Goal: Task Accomplishment & Management: Manage account settings

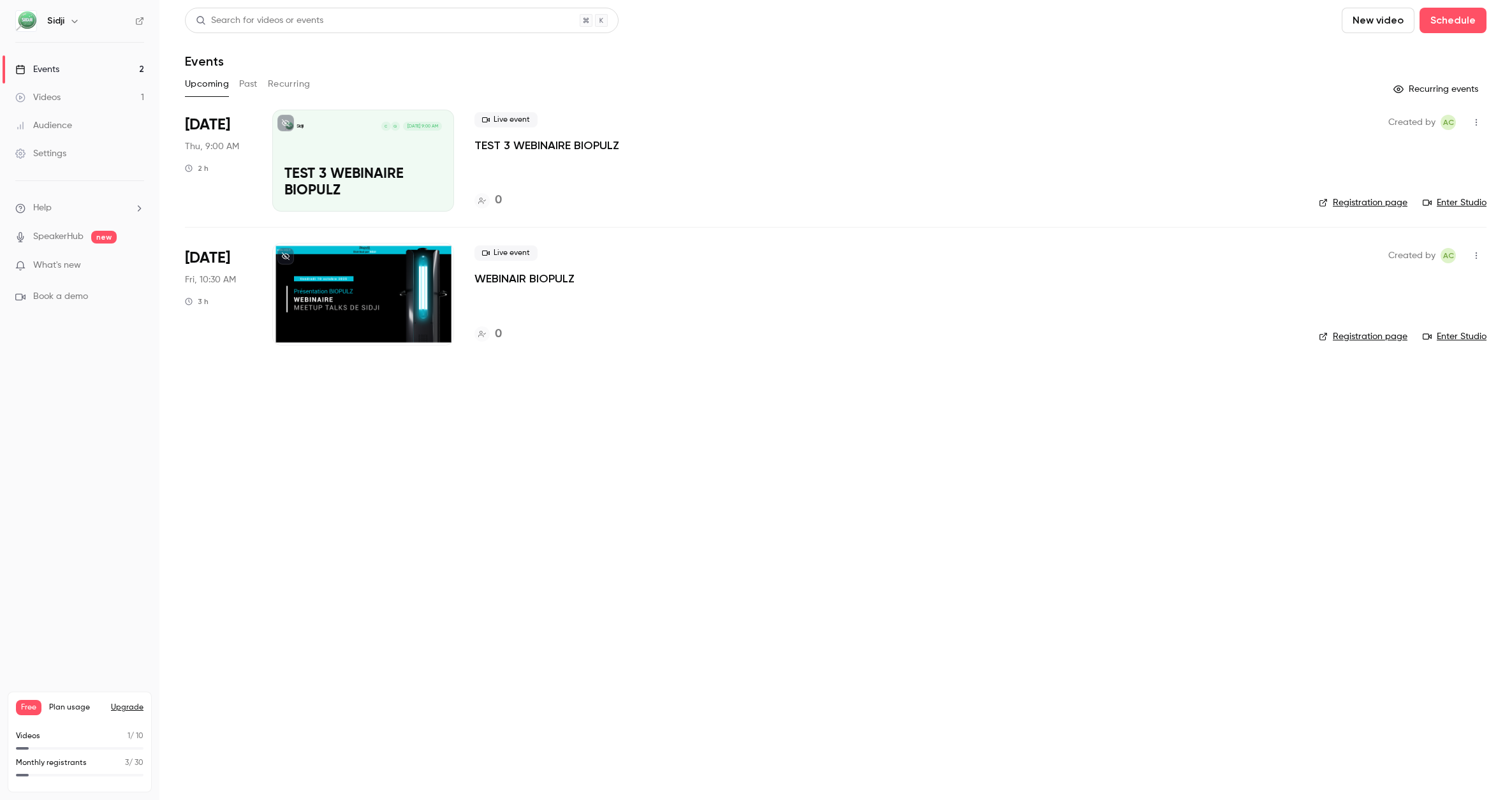
click at [38, 96] on div "Videos" at bounding box center [38, 97] width 45 height 13
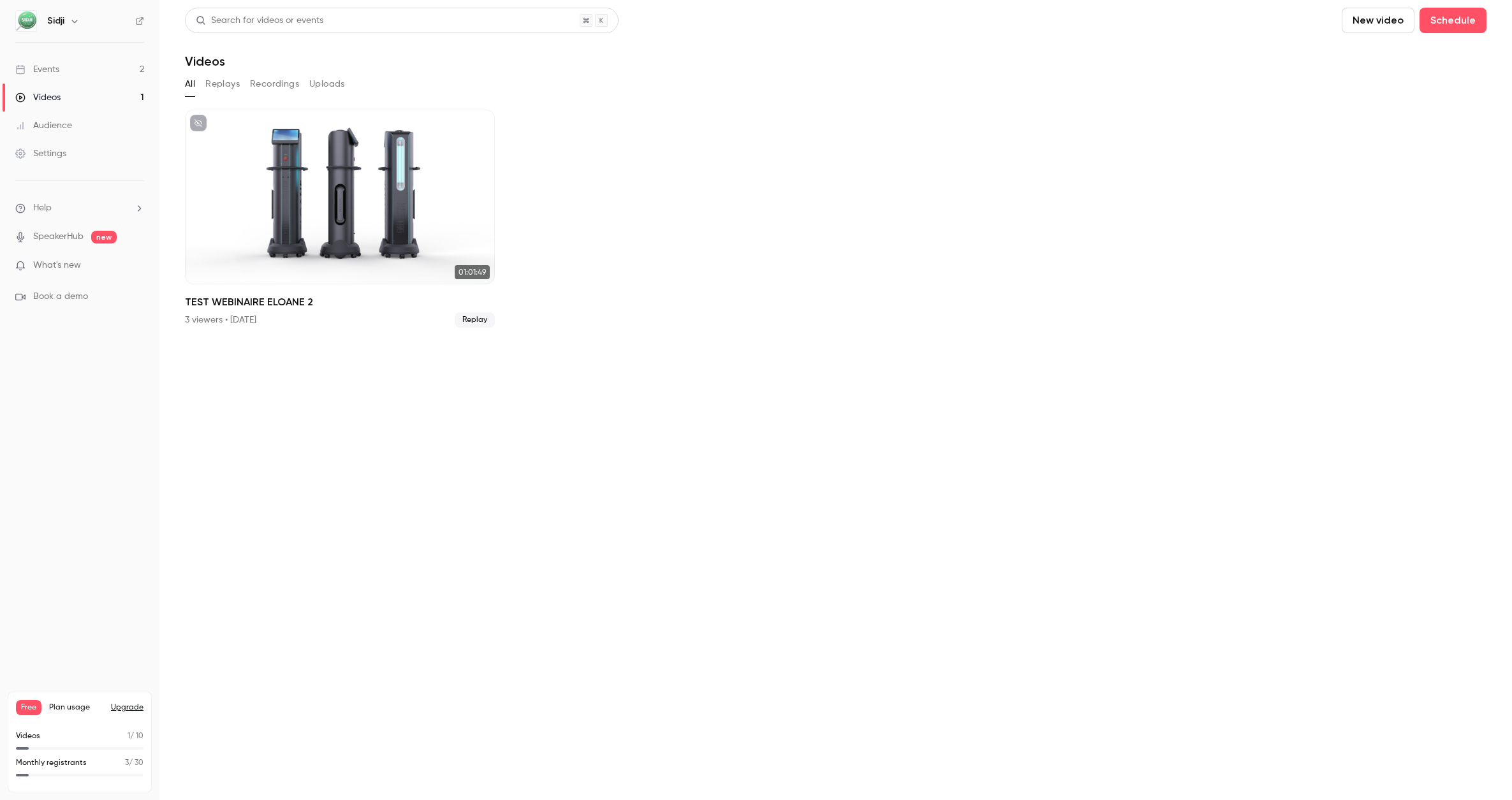
click at [74, 67] on link "Events 2" at bounding box center [79, 69] width 160 height 28
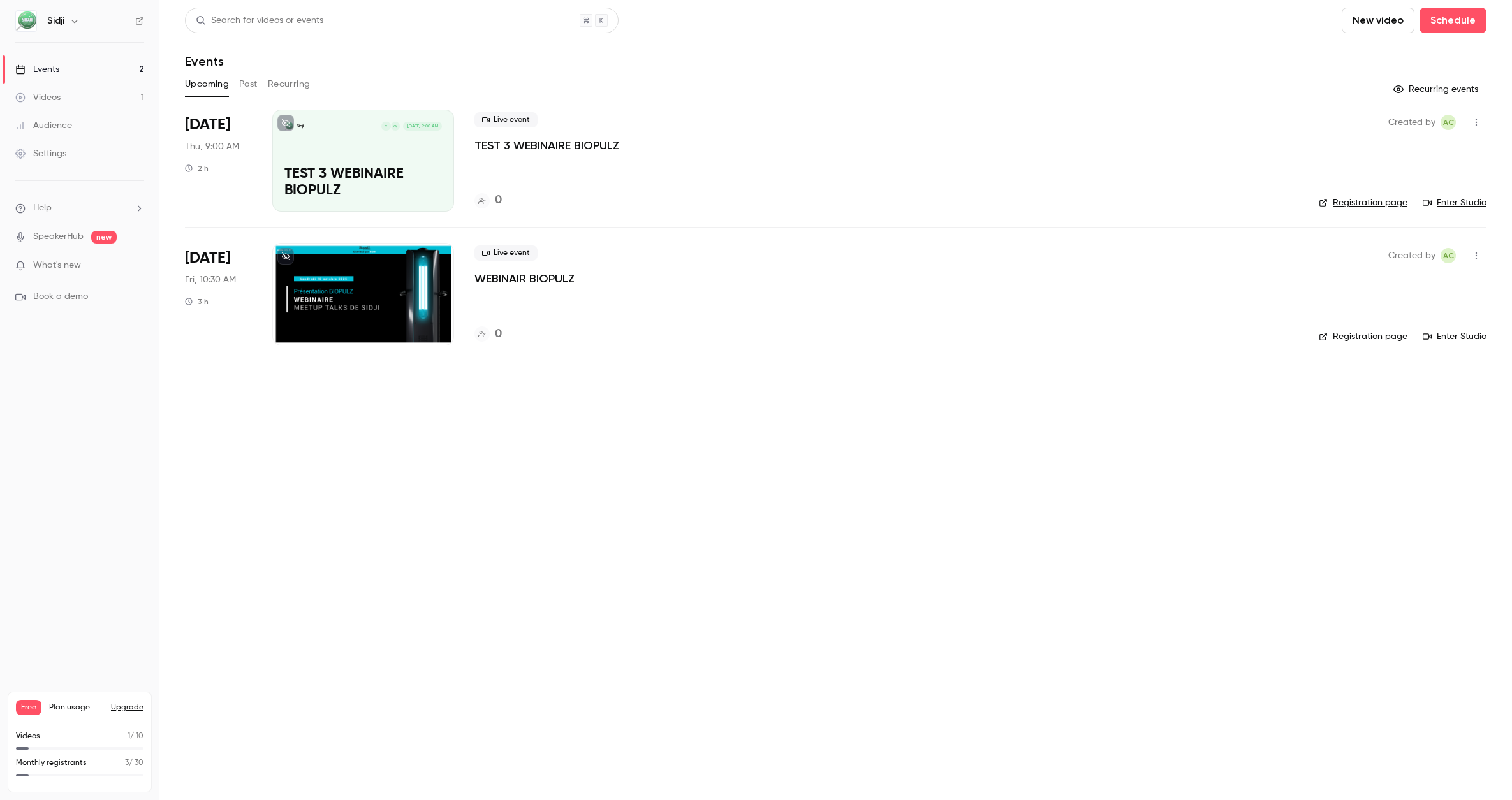
click at [366, 297] on div at bounding box center [363, 294] width 182 height 102
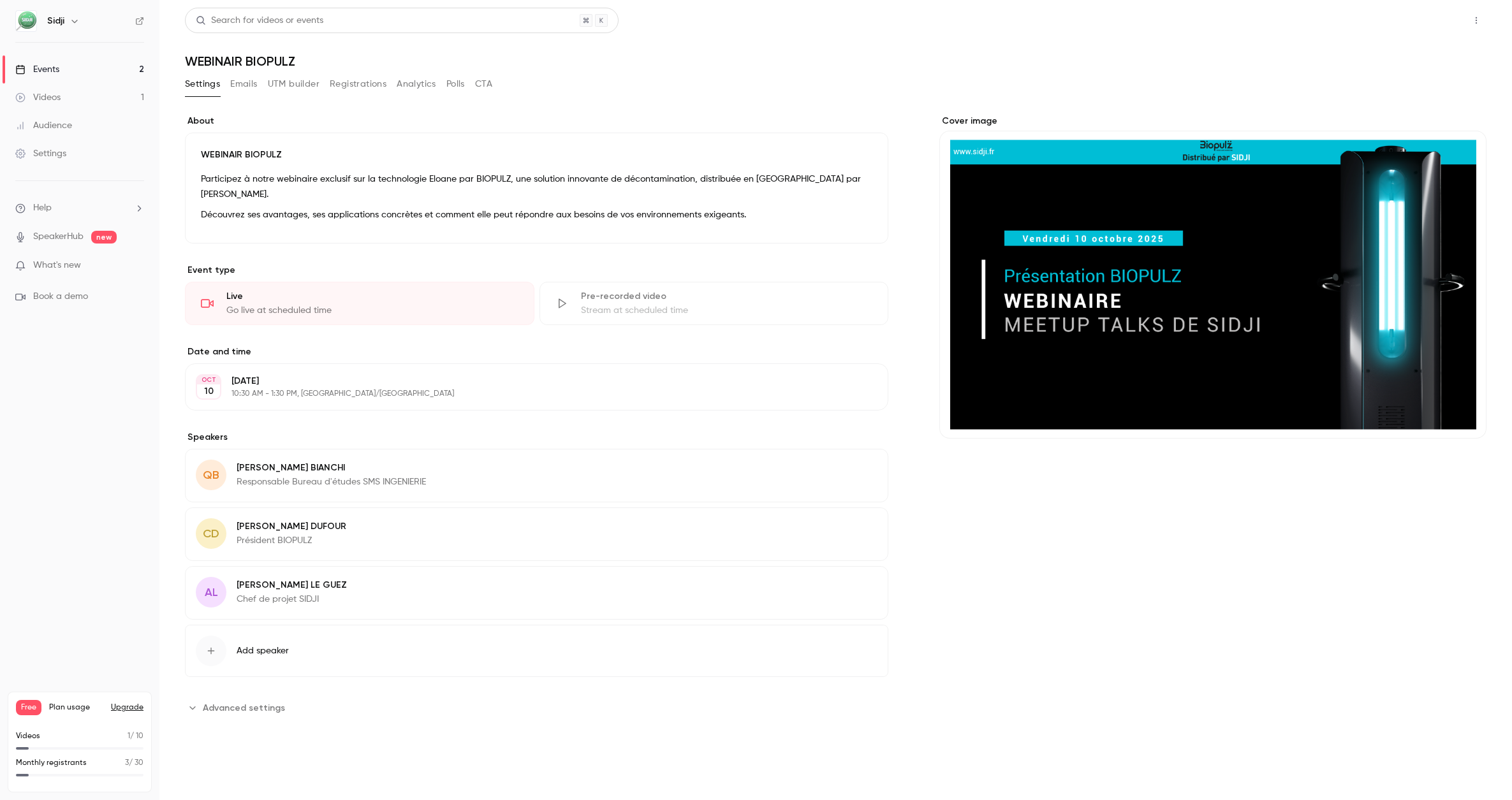
click at [1430, 16] on button "Share" at bounding box center [1431, 20] width 50 height 26
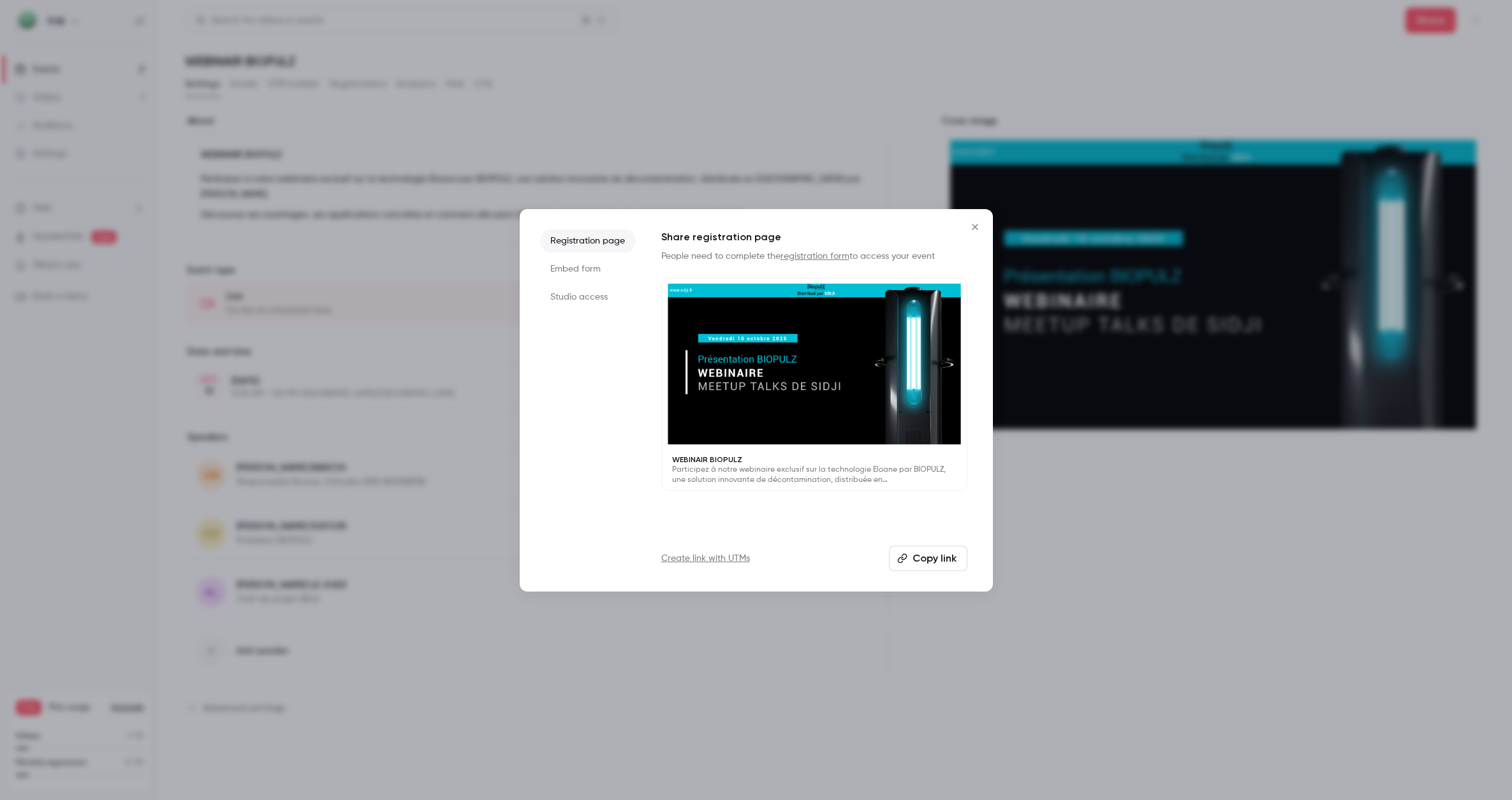
click at [575, 271] on li "Embed form" at bounding box center [588, 269] width 96 height 23
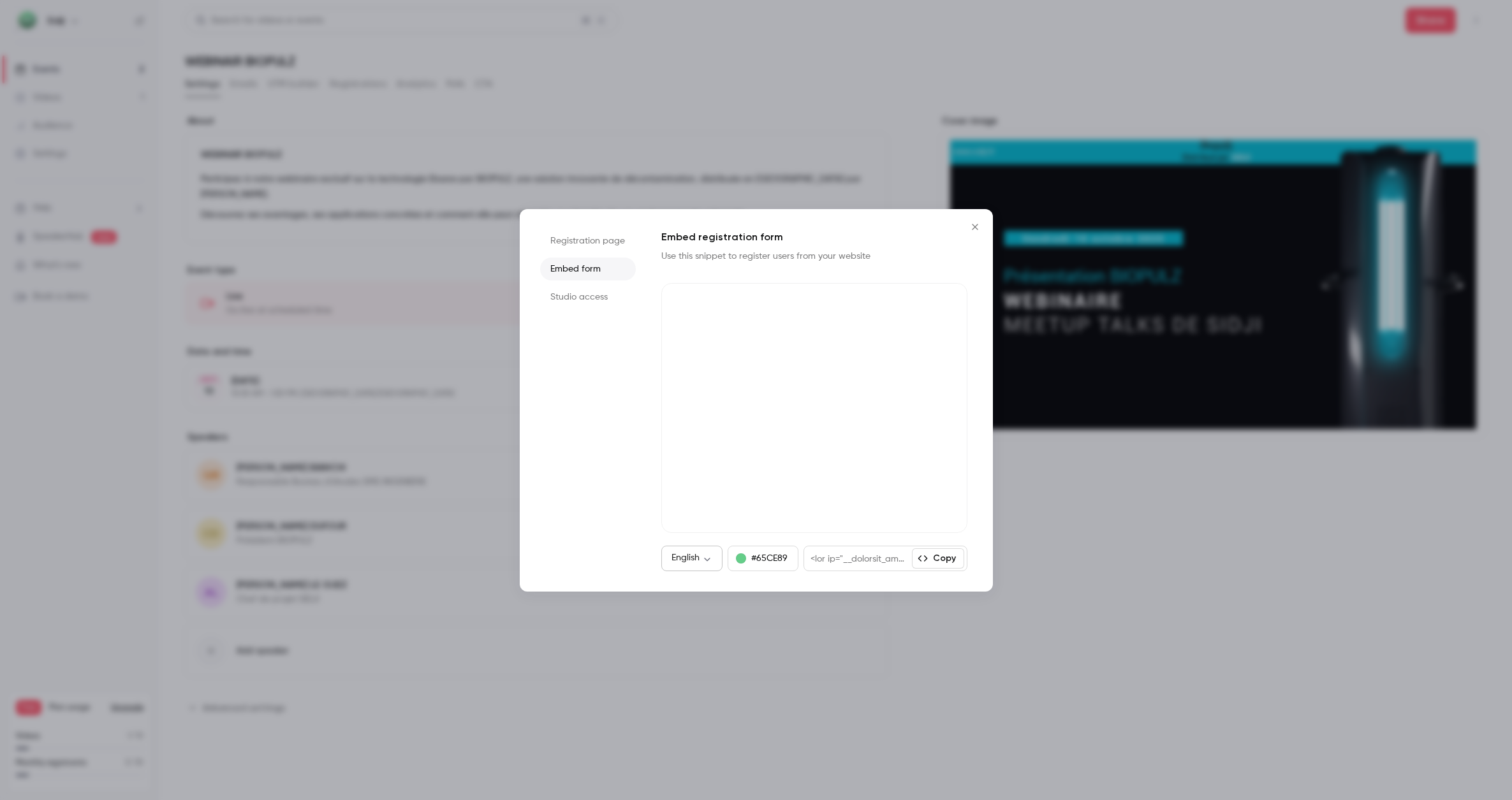
click at [716, 558] on body "**********" at bounding box center [756, 400] width 1512 height 800
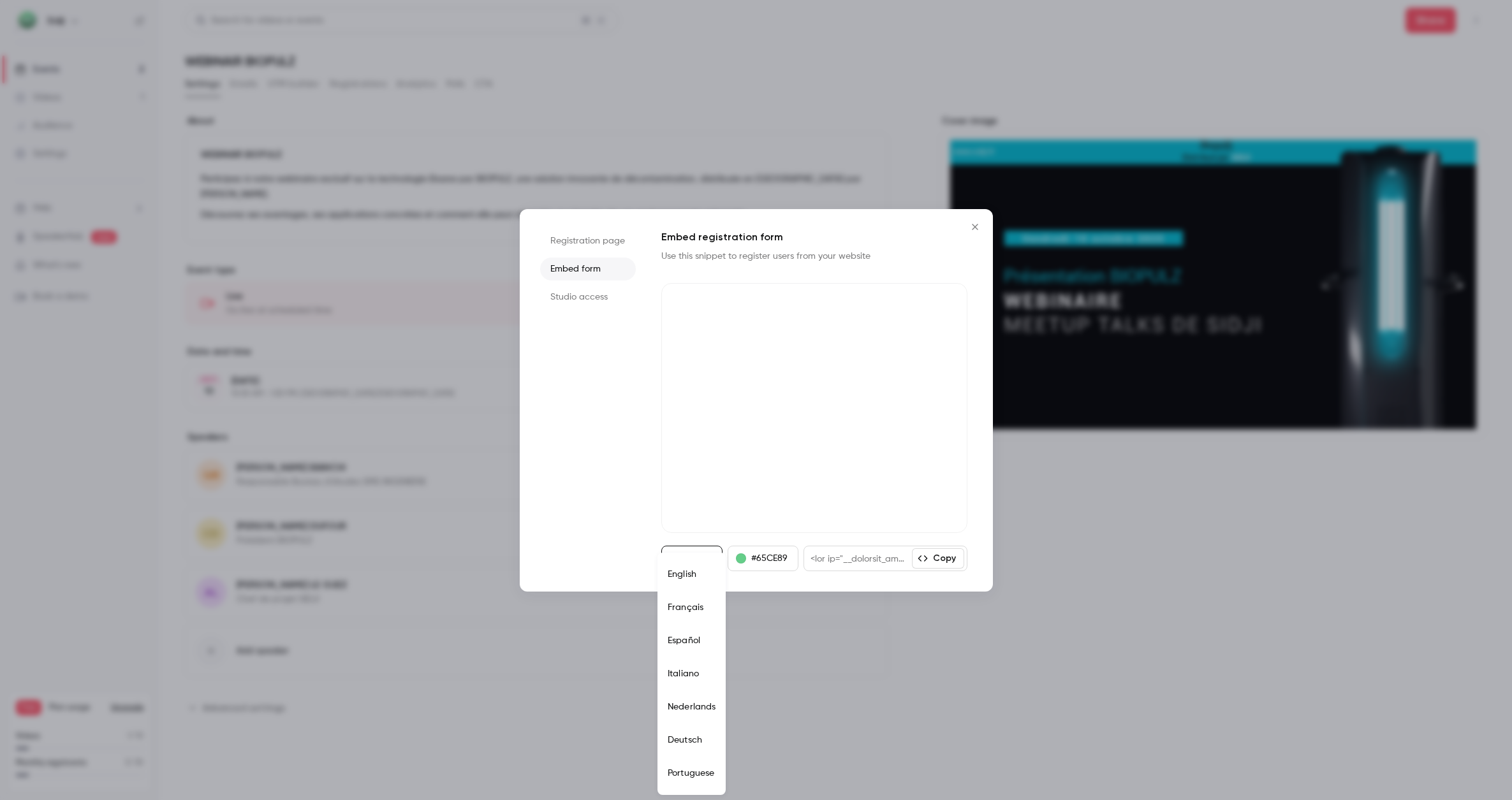
click at [699, 603] on li "Français" at bounding box center [691, 607] width 69 height 33
type input "**"
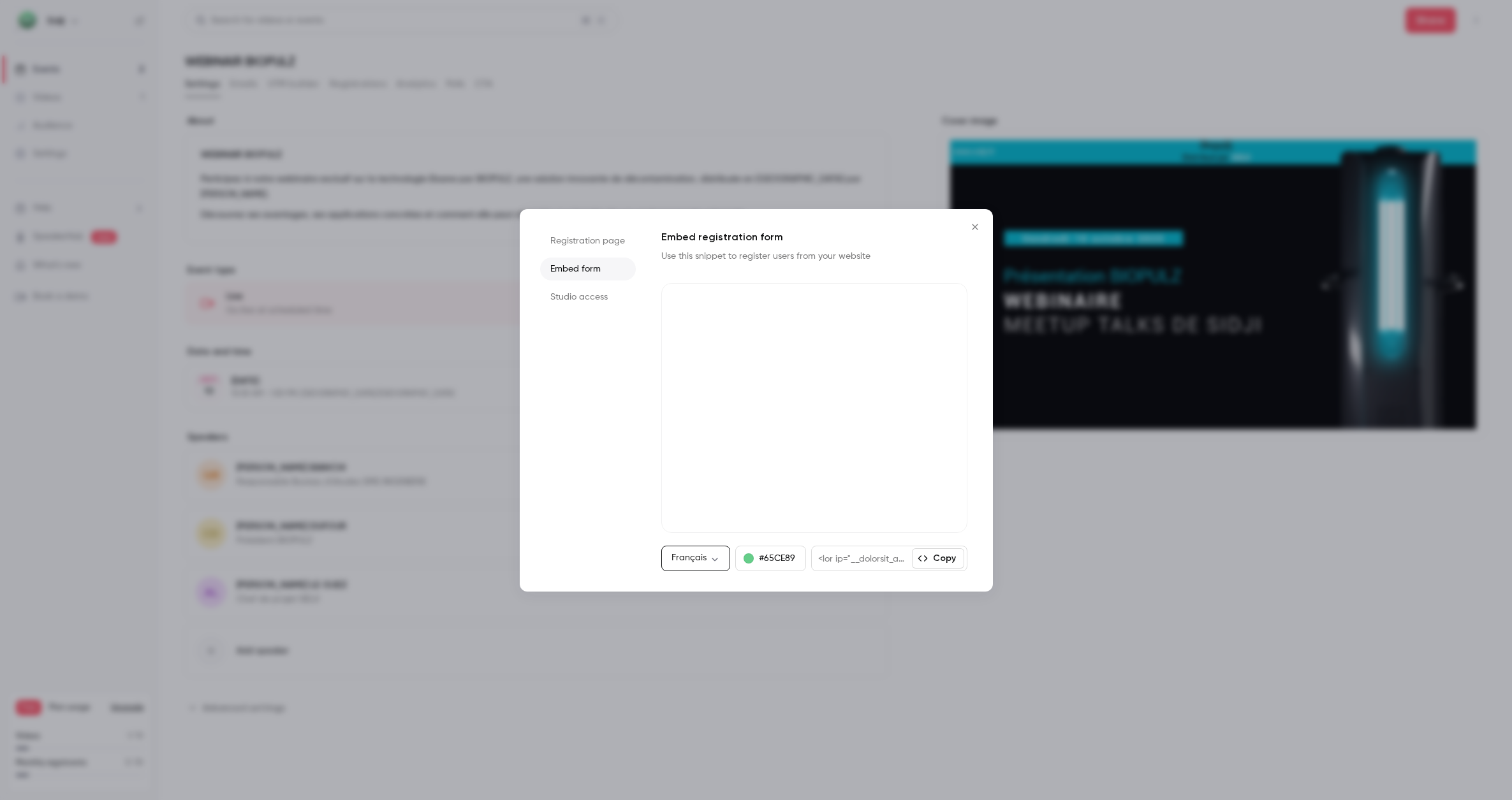
click at [940, 559] on button "Copy" at bounding box center [938, 558] width 52 height 20
click at [582, 268] on li "Embed form" at bounding box center [588, 269] width 96 height 23
click at [593, 243] on li "Registration page" at bounding box center [588, 241] width 96 height 23
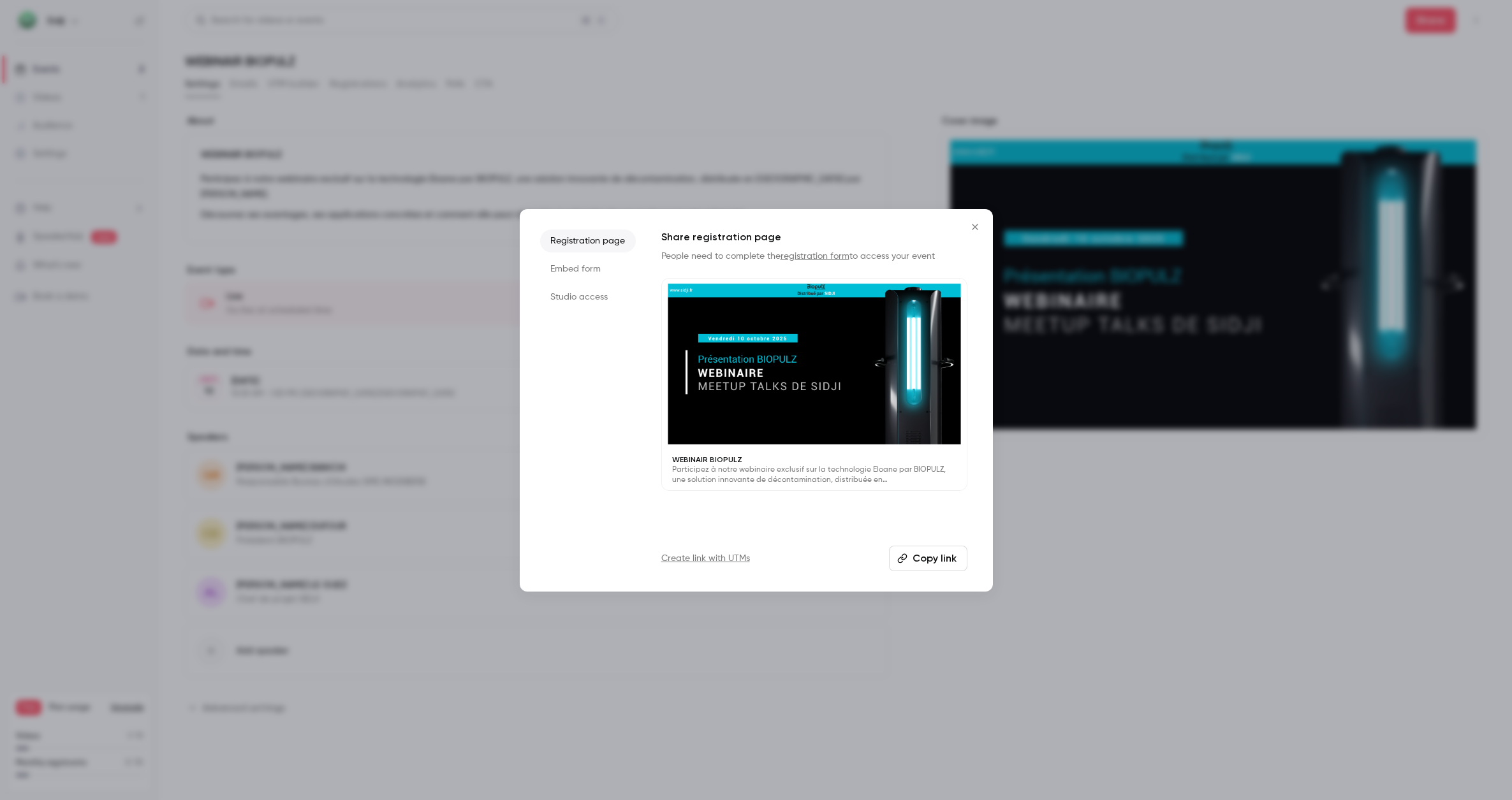
click at [929, 559] on button "Copy link" at bounding box center [928, 558] width 79 height 26
click at [600, 272] on li "Embed form" at bounding box center [588, 269] width 96 height 23
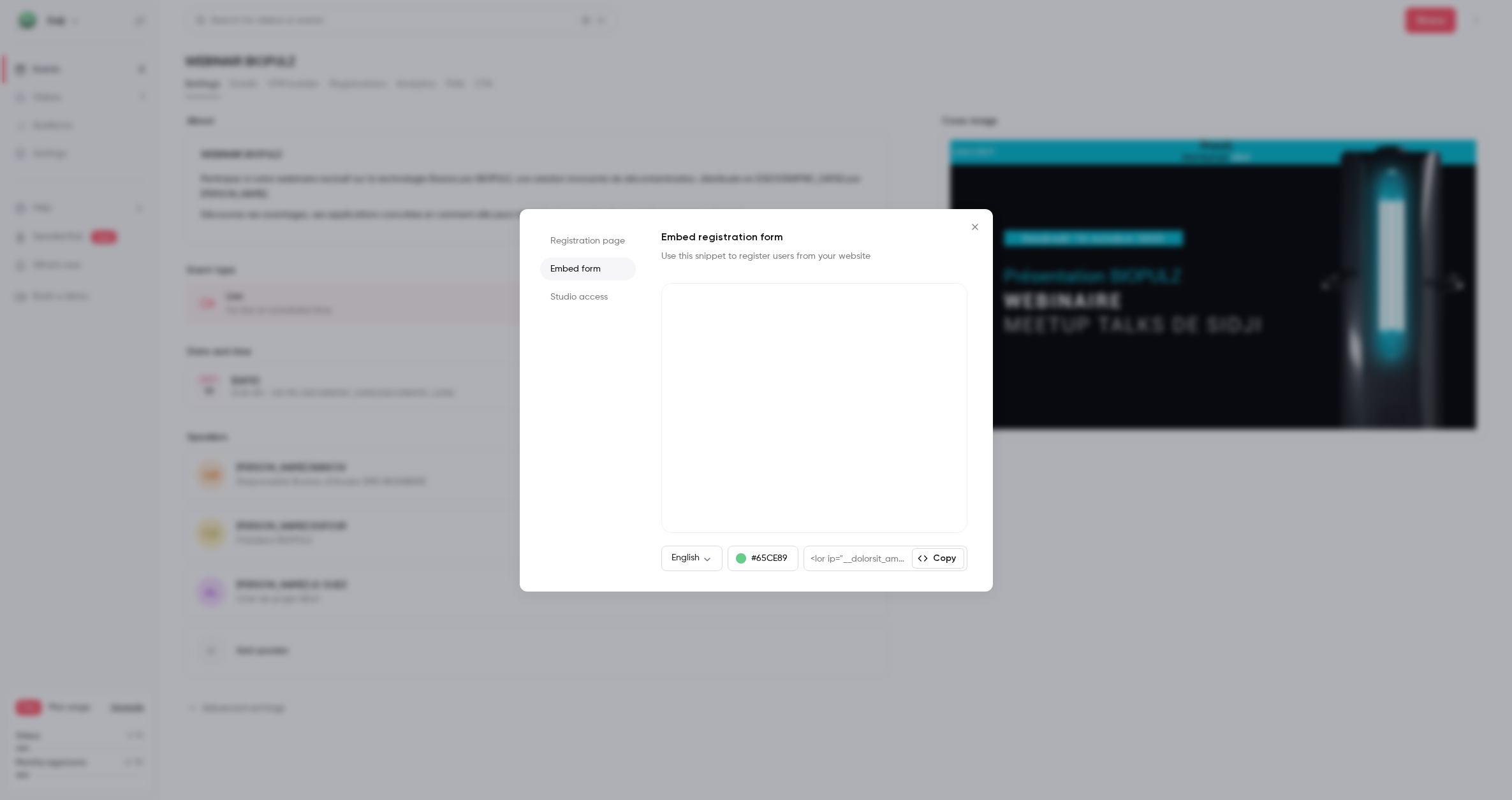
click at [572, 299] on li "Studio access" at bounding box center [588, 297] width 96 height 23
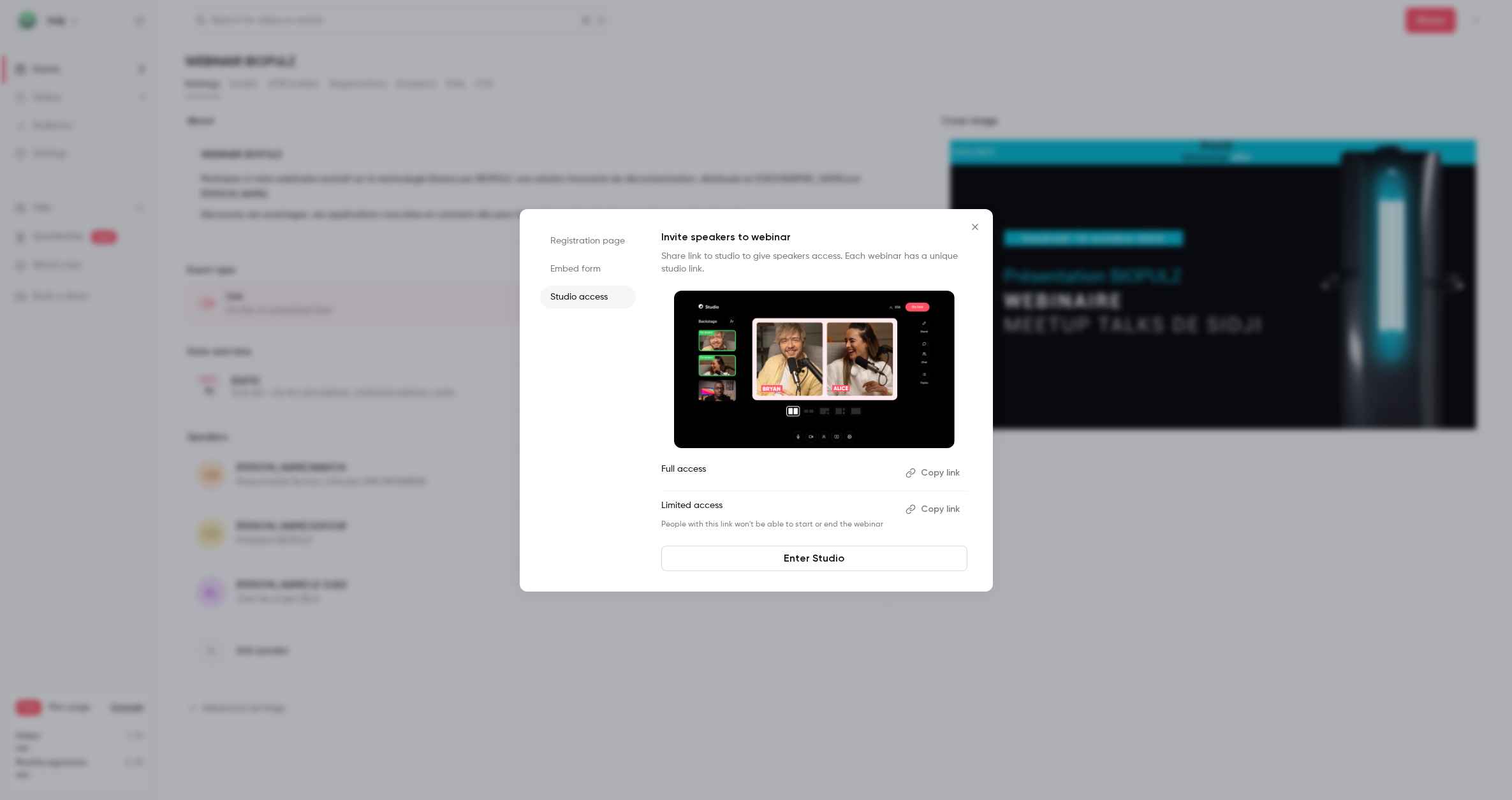
click at [940, 474] on button "Copy link" at bounding box center [934, 473] width 67 height 20
click at [921, 512] on button "Copy link" at bounding box center [934, 509] width 67 height 20
click at [836, 564] on link "Enter Studio" at bounding box center [814, 558] width 306 height 26
click at [593, 274] on li "Embed form" at bounding box center [588, 269] width 96 height 23
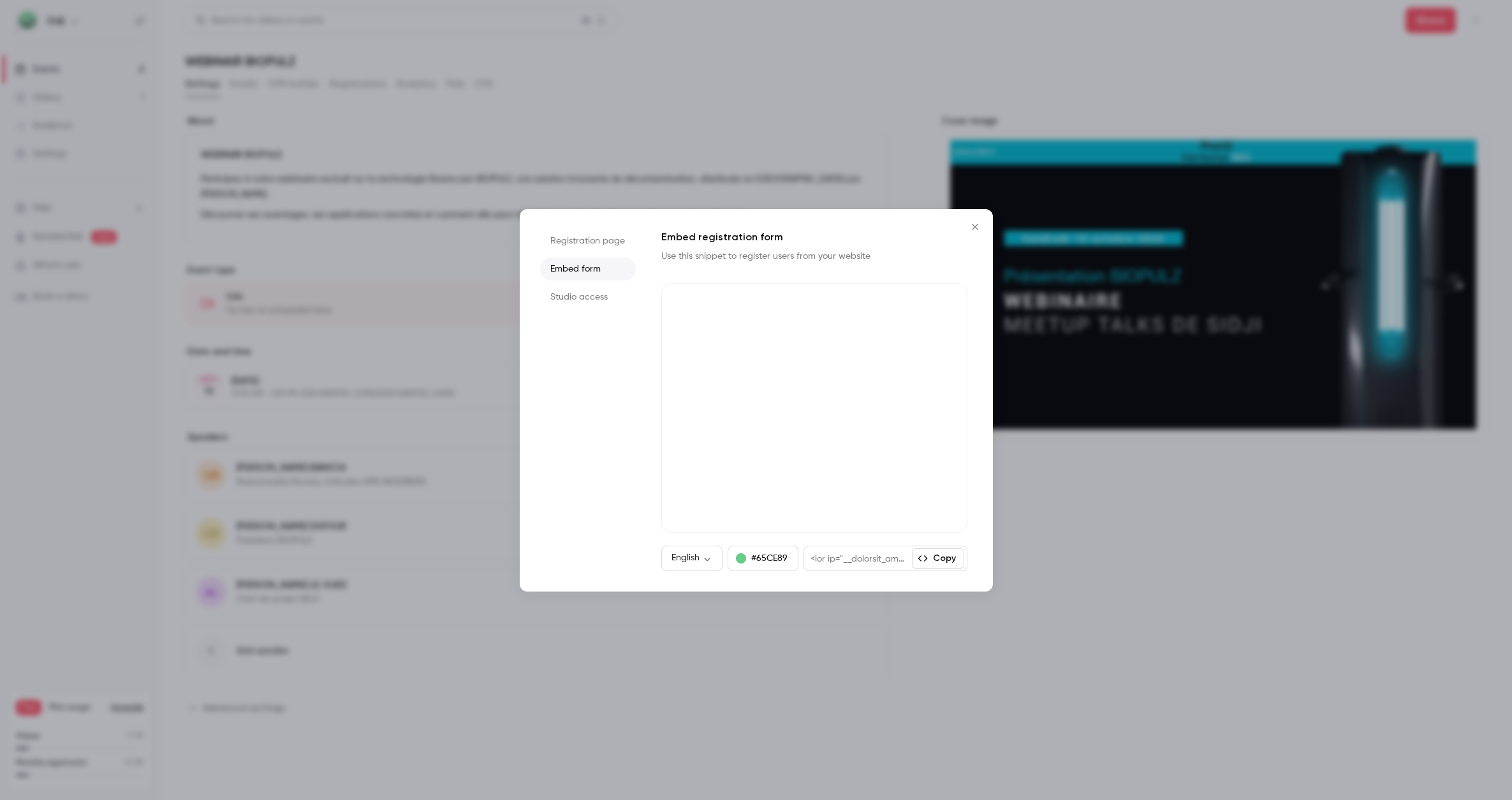
click at [595, 238] on li "Registration page" at bounding box center [588, 241] width 96 height 23
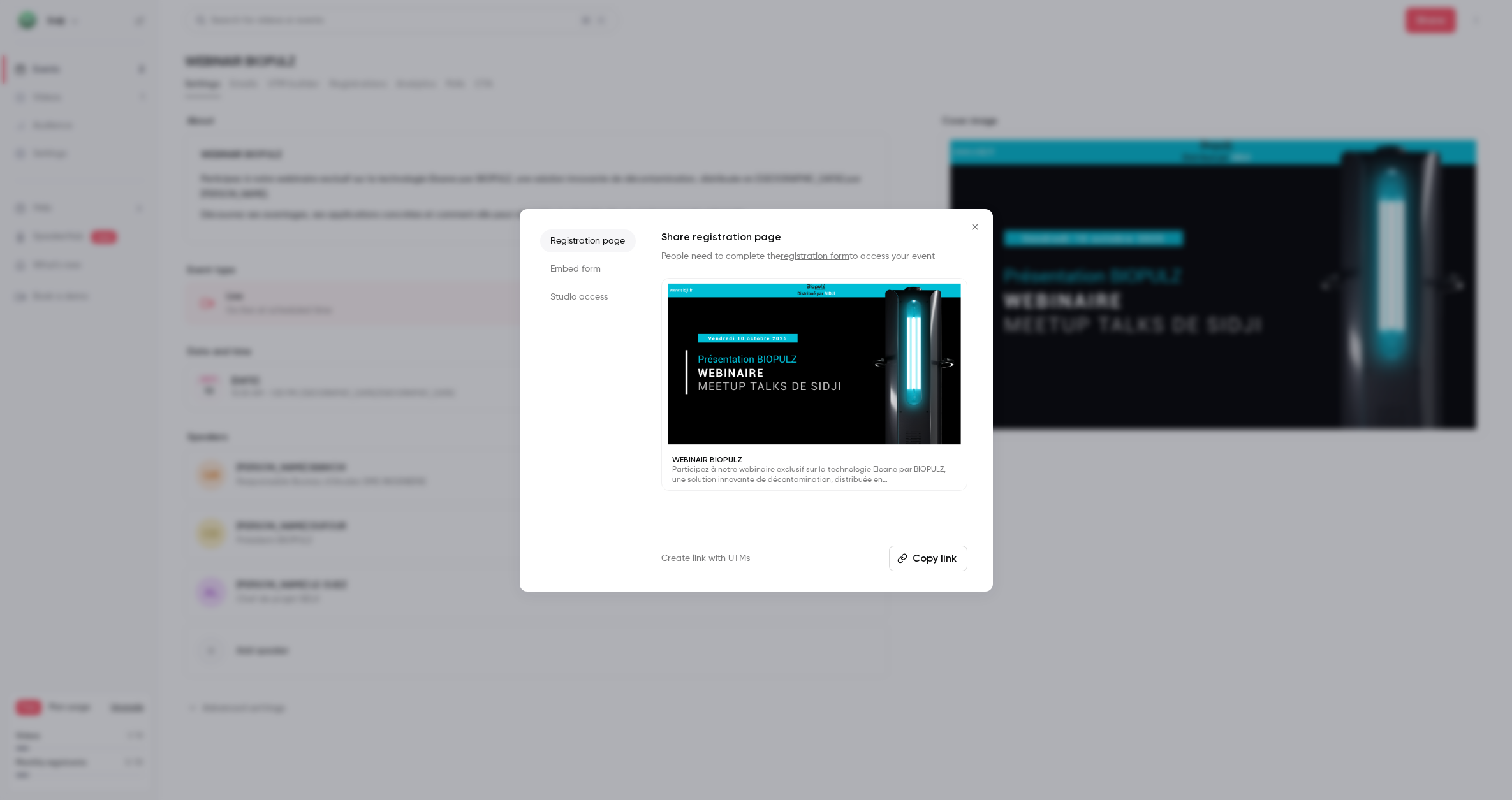
click at [976, 227] on icon "Close" at bounding box center [974, 227] width 5 height 5
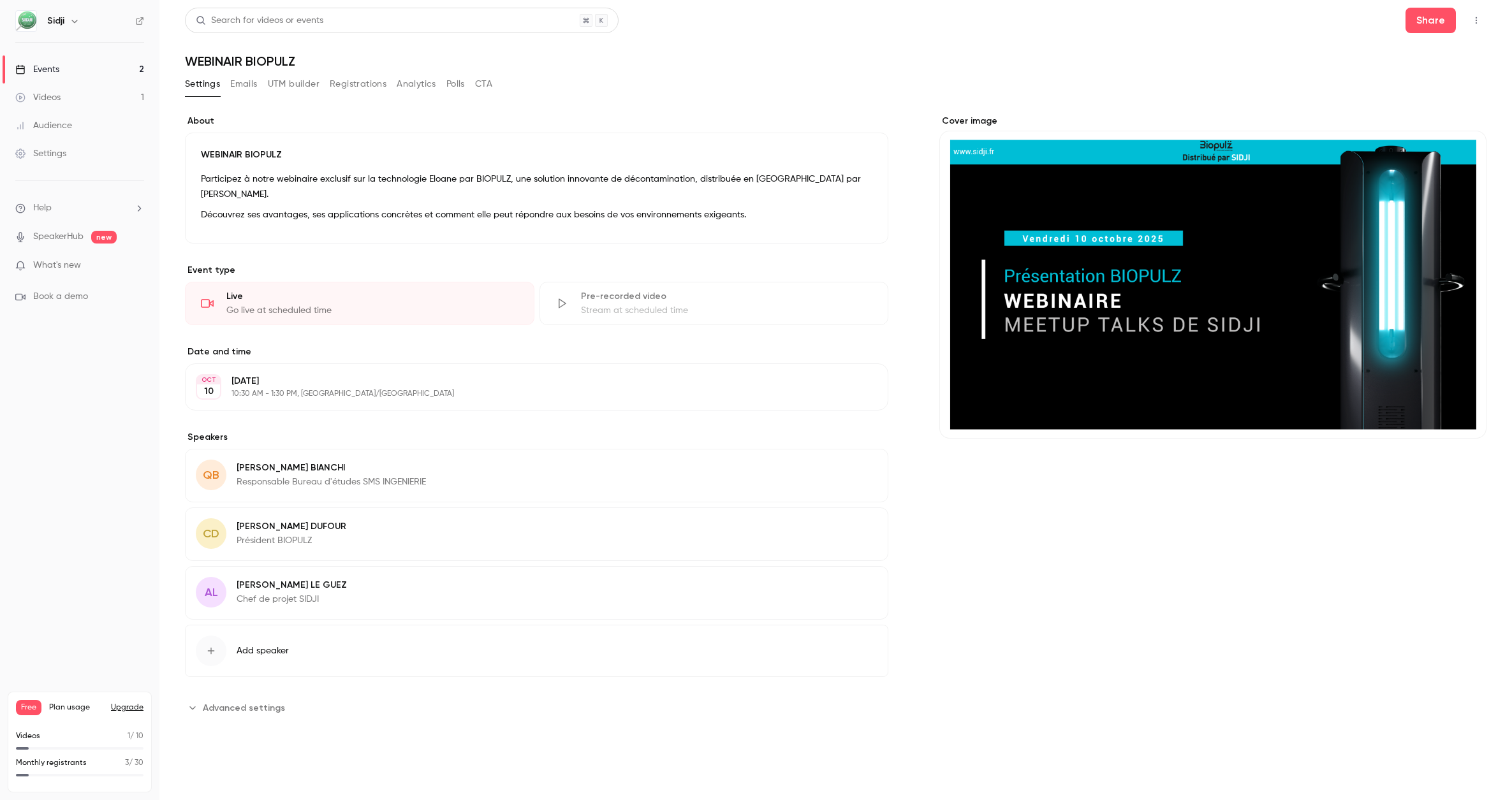
click at [242, 701] on span "Advanced settings" at bounding box center [244, 708] width 82 height 14
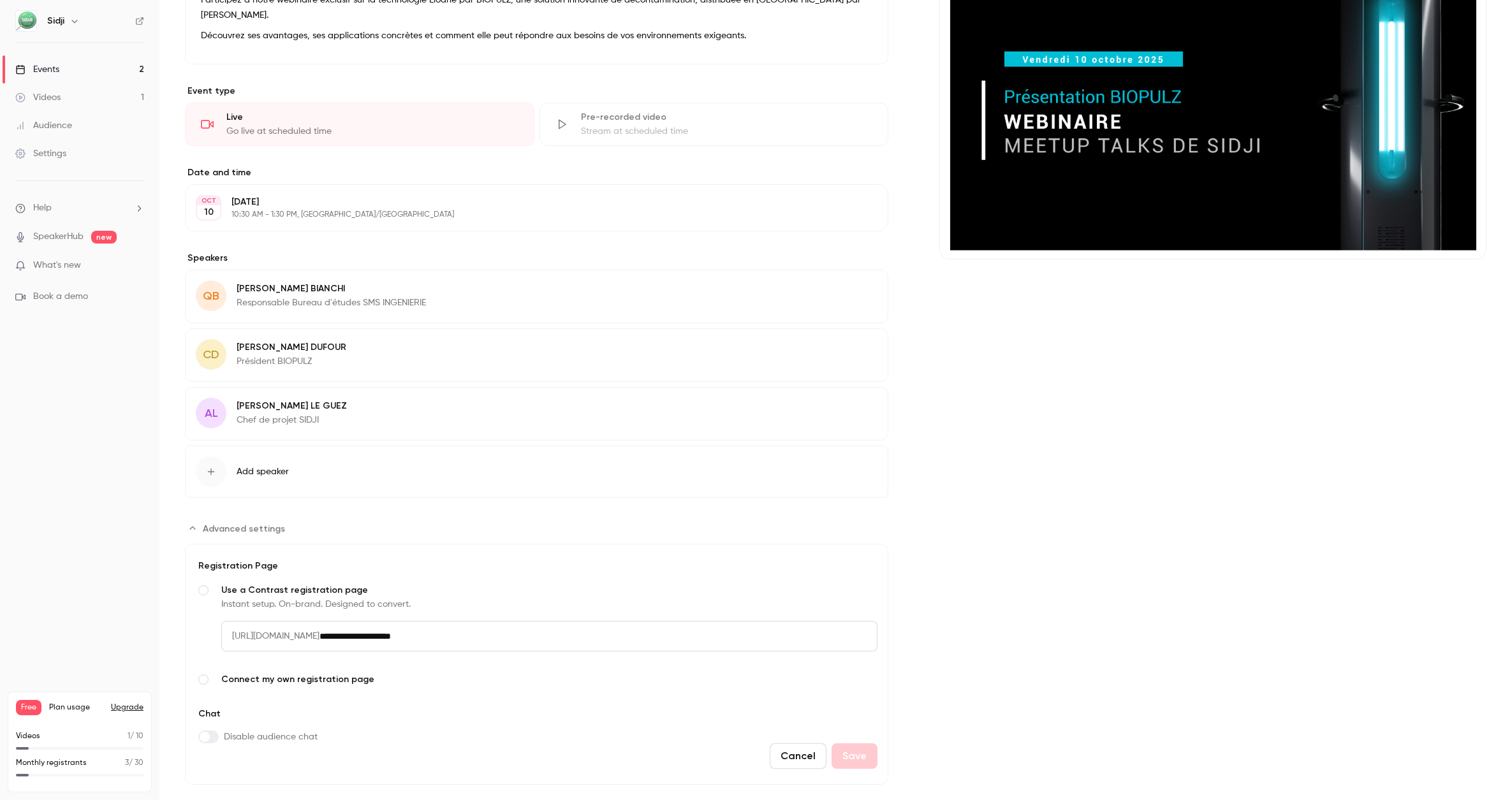
scroll to position [187, 0]
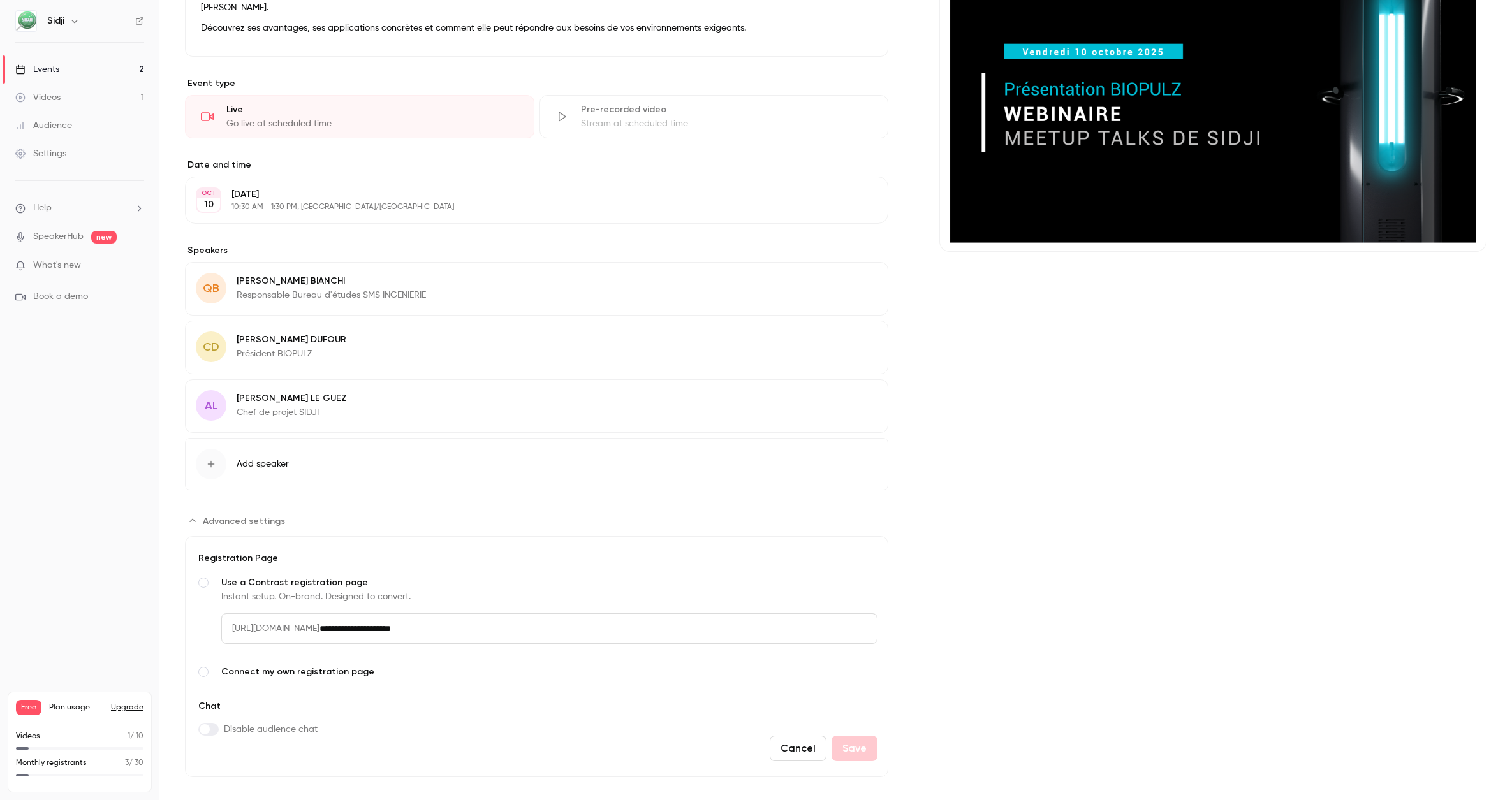
click at [344, 188] on div "[DATE] 10:30 AM - 1:30 PM, [GEOGRAPHIC_DATA]/[GEOGRAPHIC_DATA]" at bounding box center [526, 200] width 589 height 24
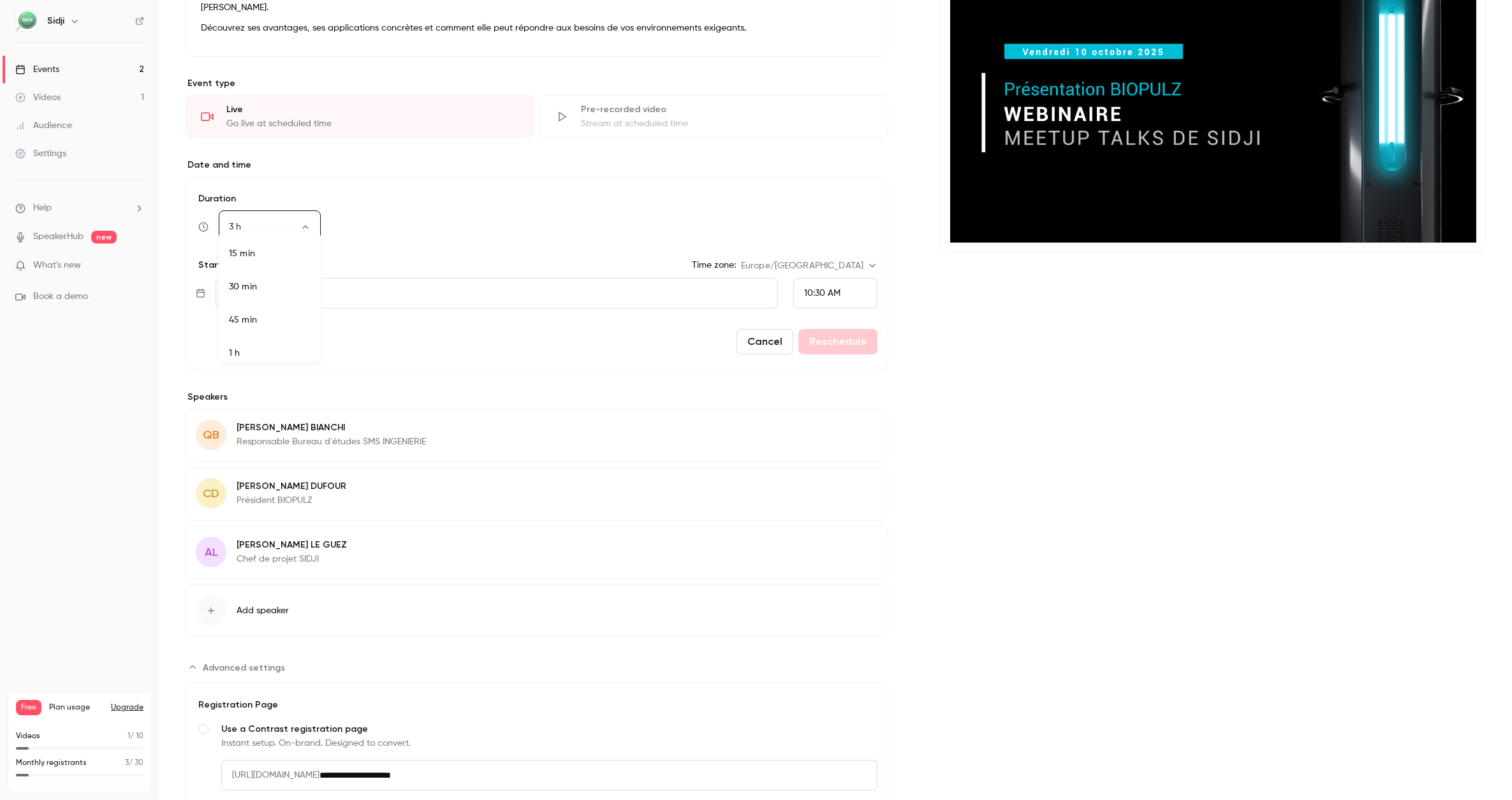
click at [310, 210] on body "**********" at bounding box center [756, 400] width 1512 height 800
click at [272, 289] on li "1 h 30 min" at bounding box center [270, 289] width 102 height 33
type input "**"
click at [843, 329] on button "Reschedule" at bounding box center [838, 342] width 79 height 26
